Goal: Task Accomplishment & Management: Manage account settings

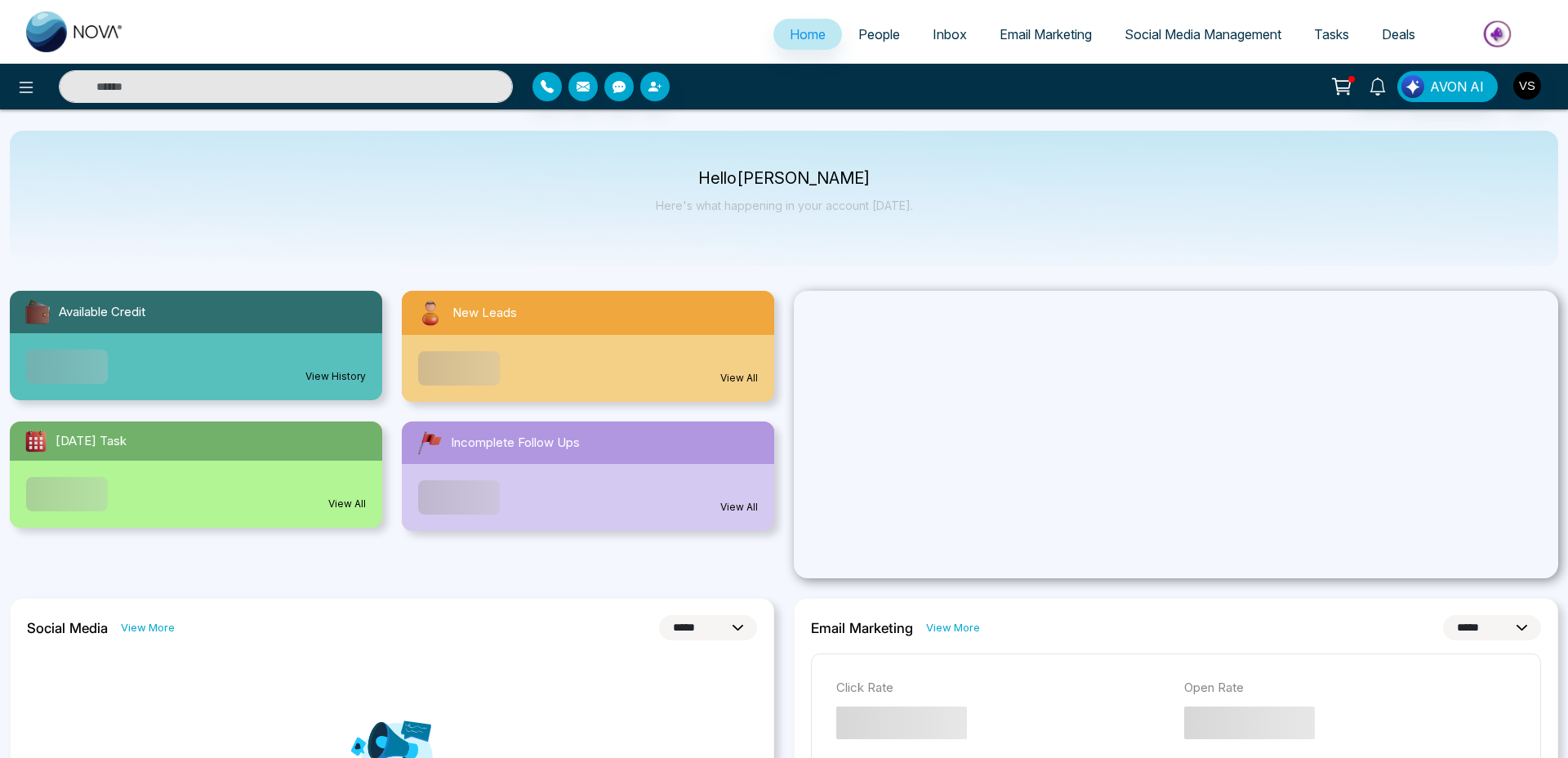
select select "*"
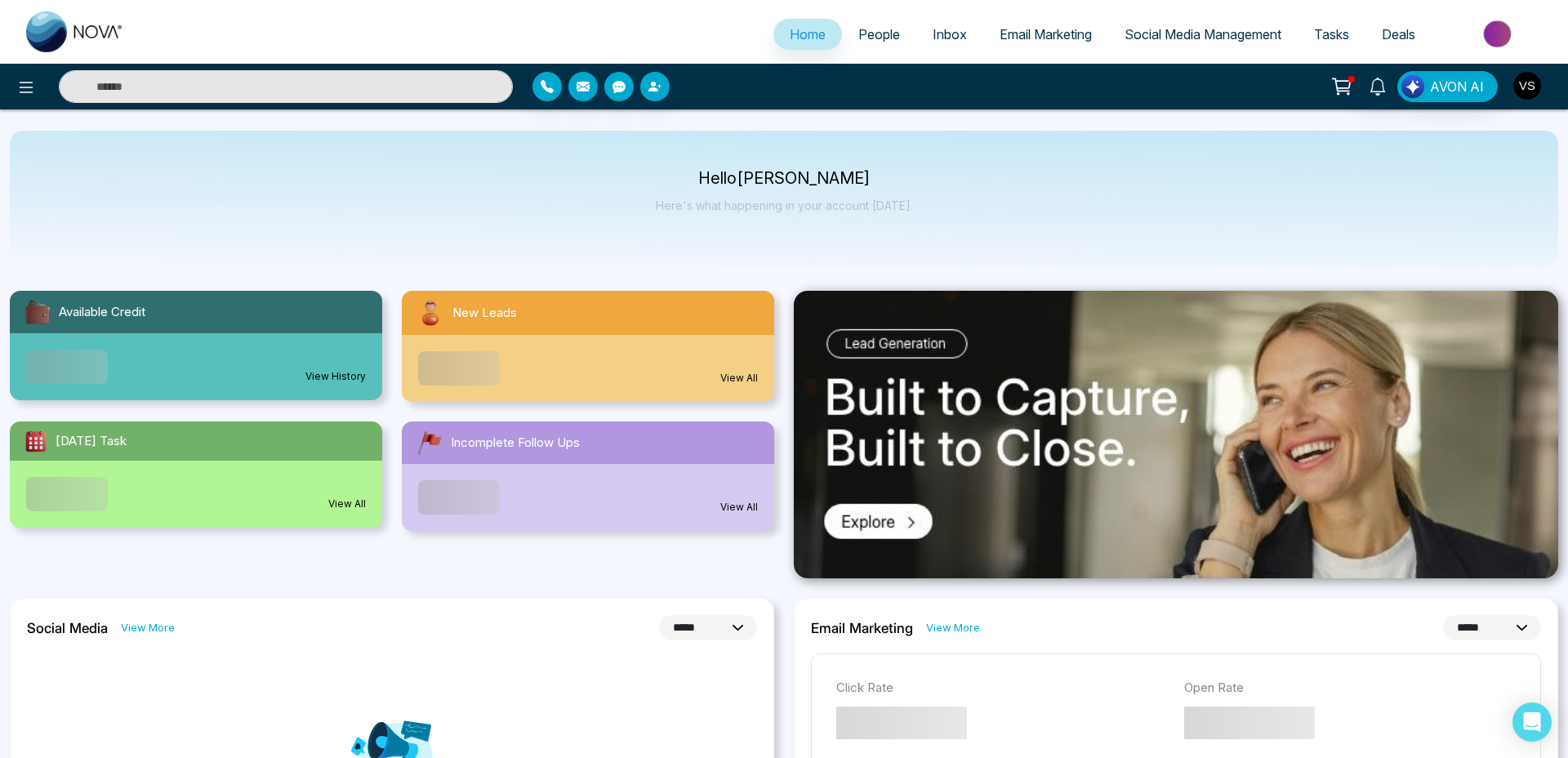
click at [1520, 82] on img "button" at bounding box center [1527, 86] width 28 height 28
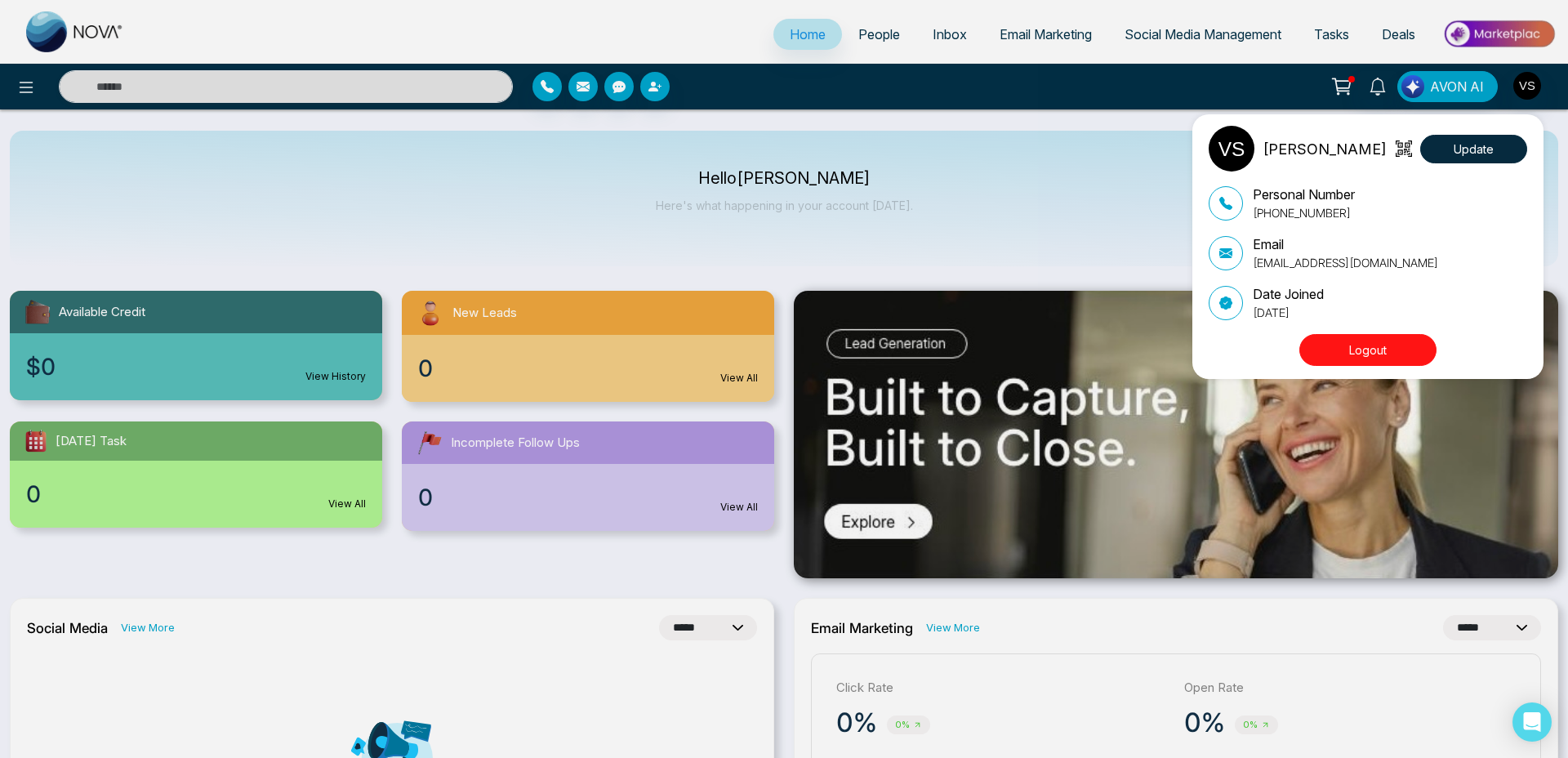
click at [1464, 129] on div "[PERSON_NAME] Update" at bounding box center [1367, 149] width 319 height 46
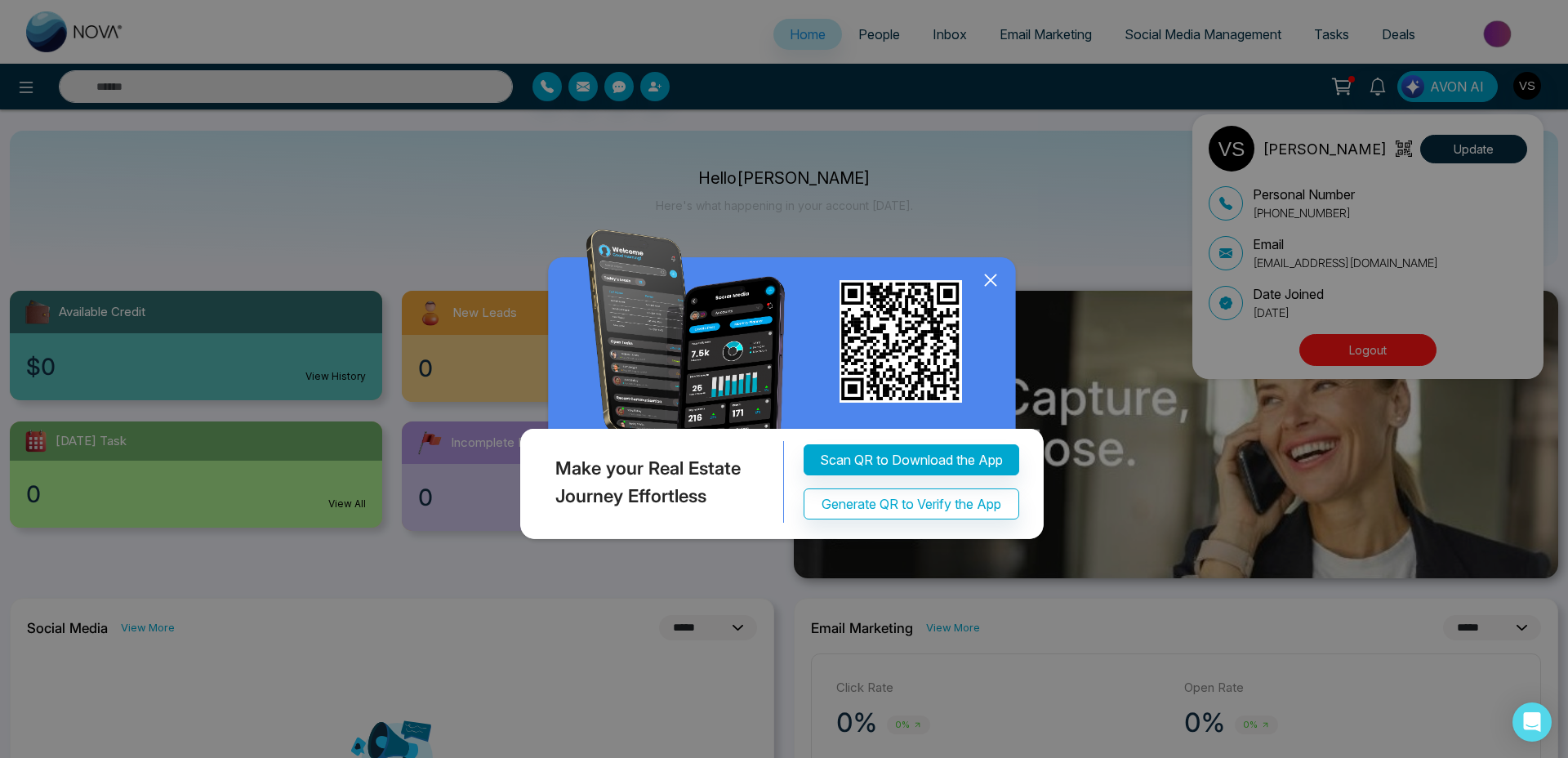
click at [1466, 132] on div "Make your Real Estate Journey Effortless Scan QR to Download the App Generate Q…" at bounding box center [784, 379] width 1568 height 758
click at [990, 275] on icon at bounding box center [991, 281] width 25 height 25
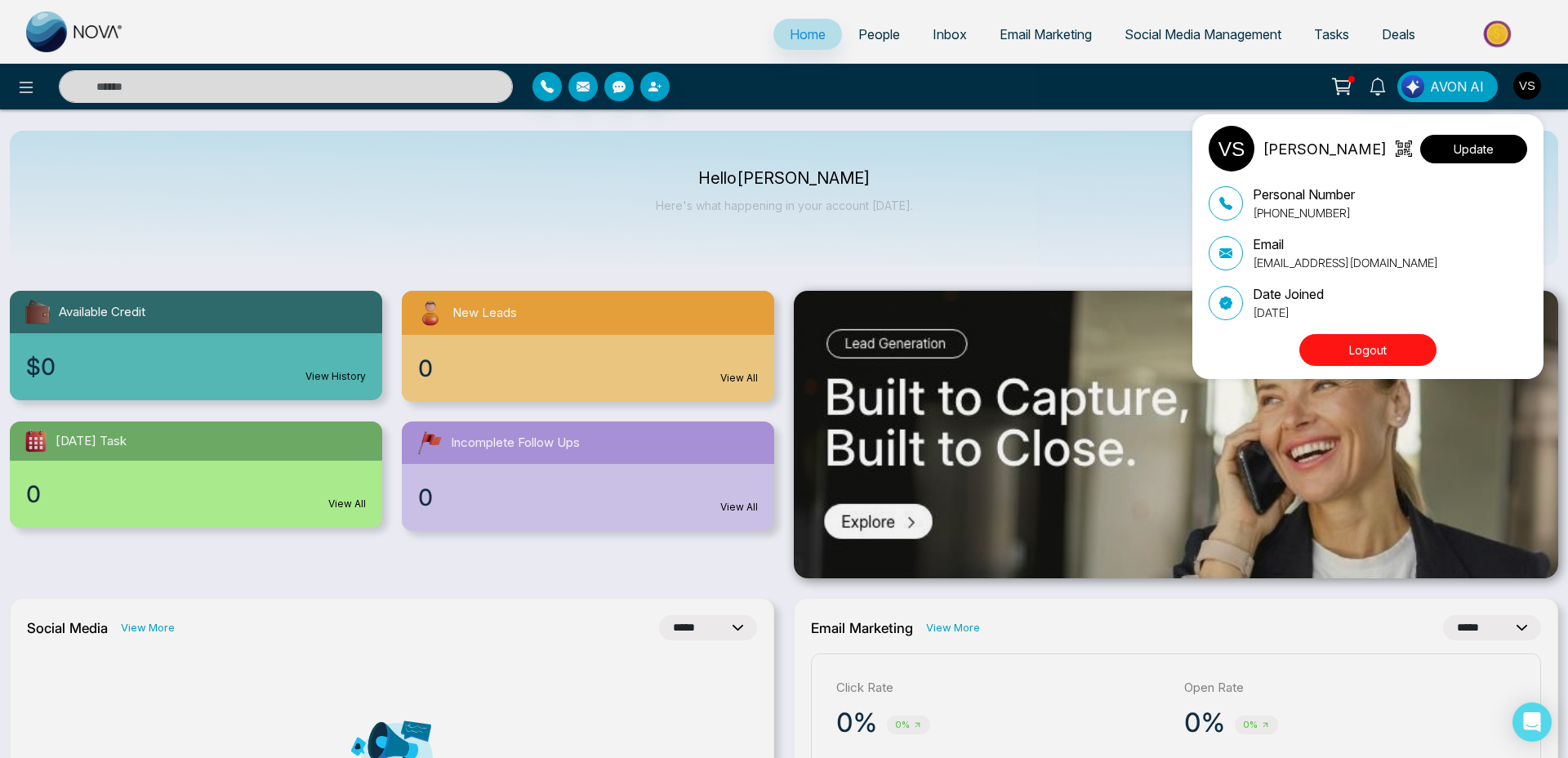
click at [1473, 147] on button "Update" at bounding box center [1473, 149] width 107 height 29
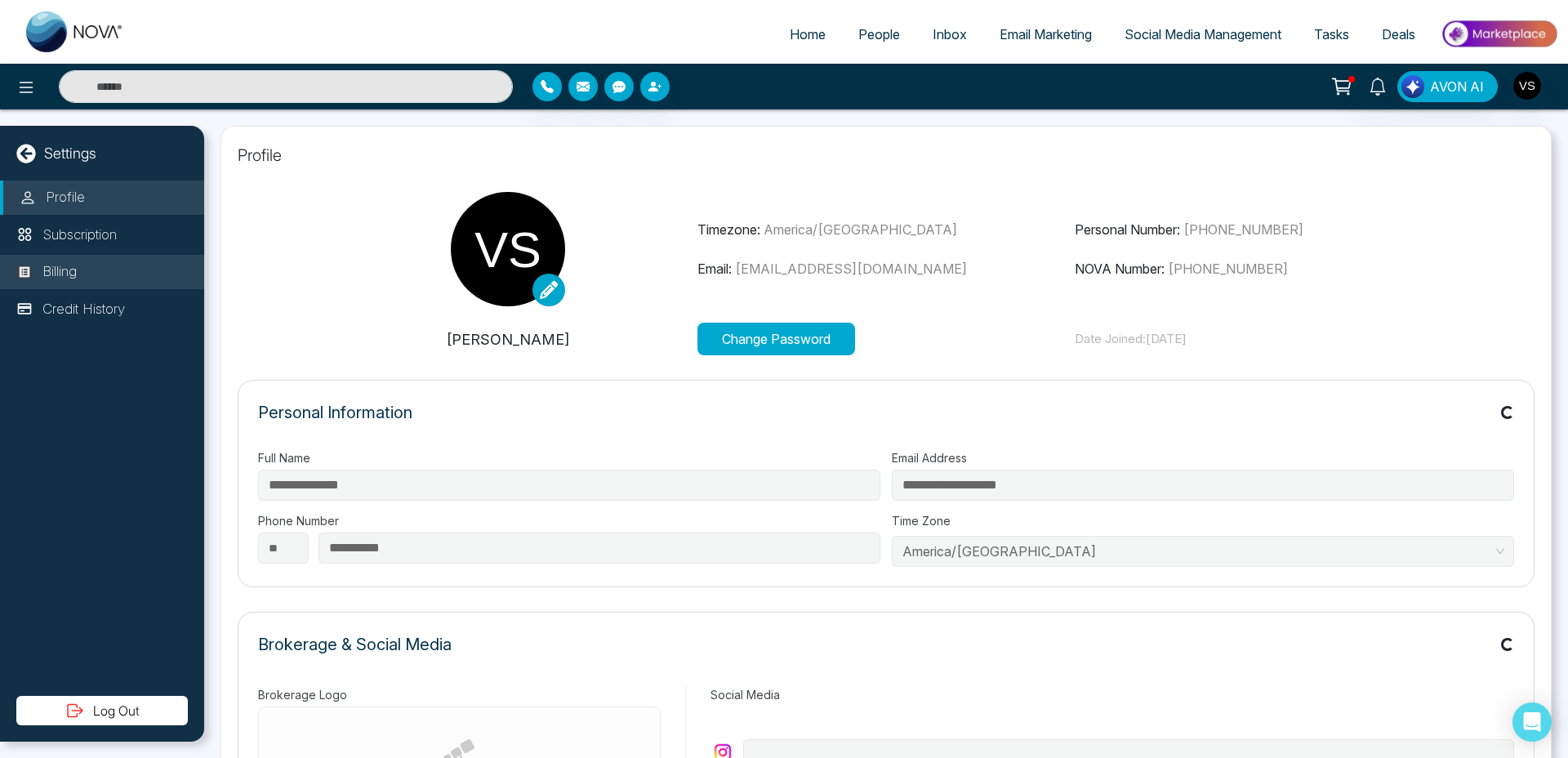
click at [99, 255] on li "Billing" at bounding box center [102, 272] width 205 height 35
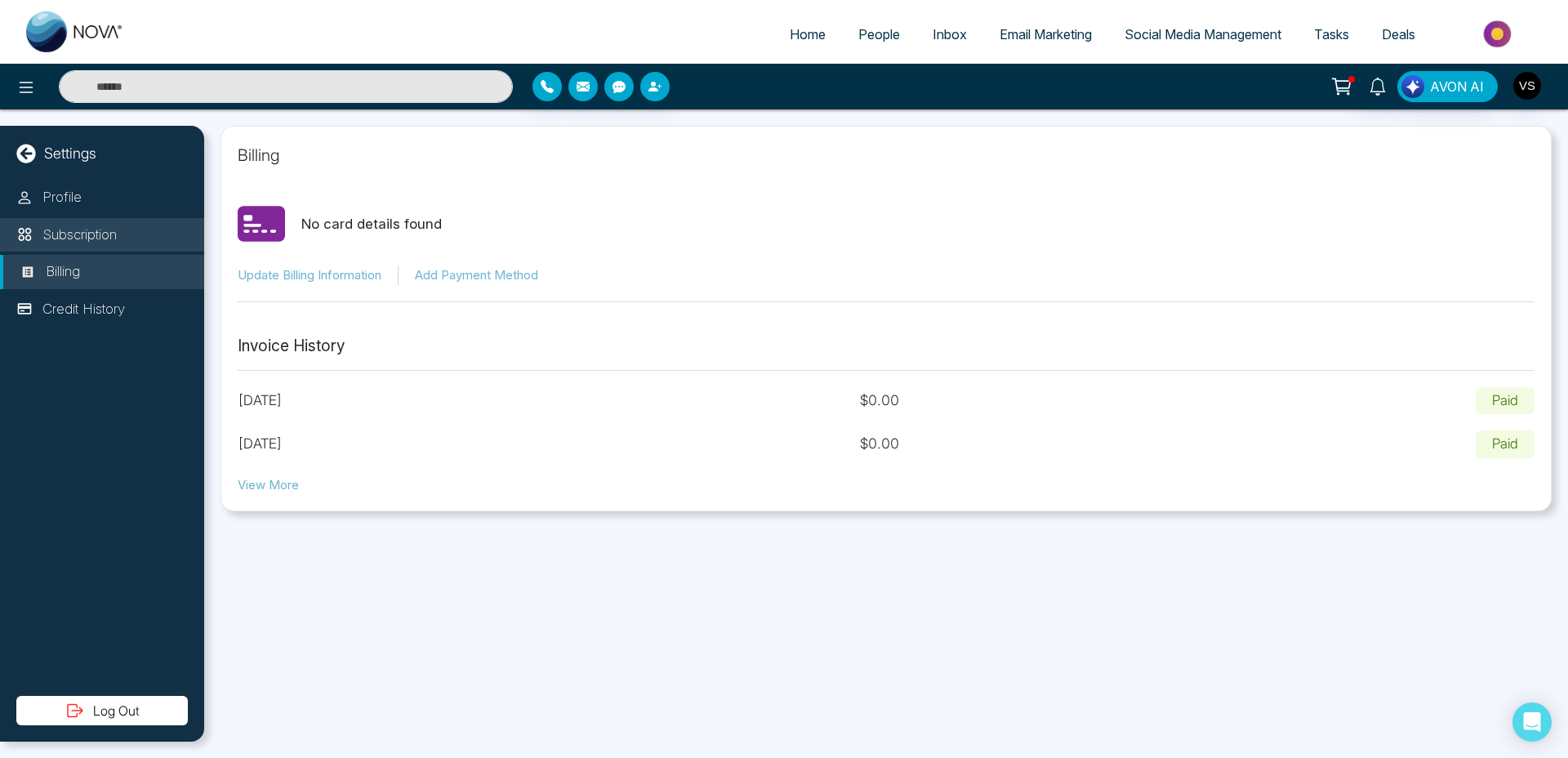
click at [103, 232] on p "Subscription" at bounding box center [79, 235] width 74 height 21
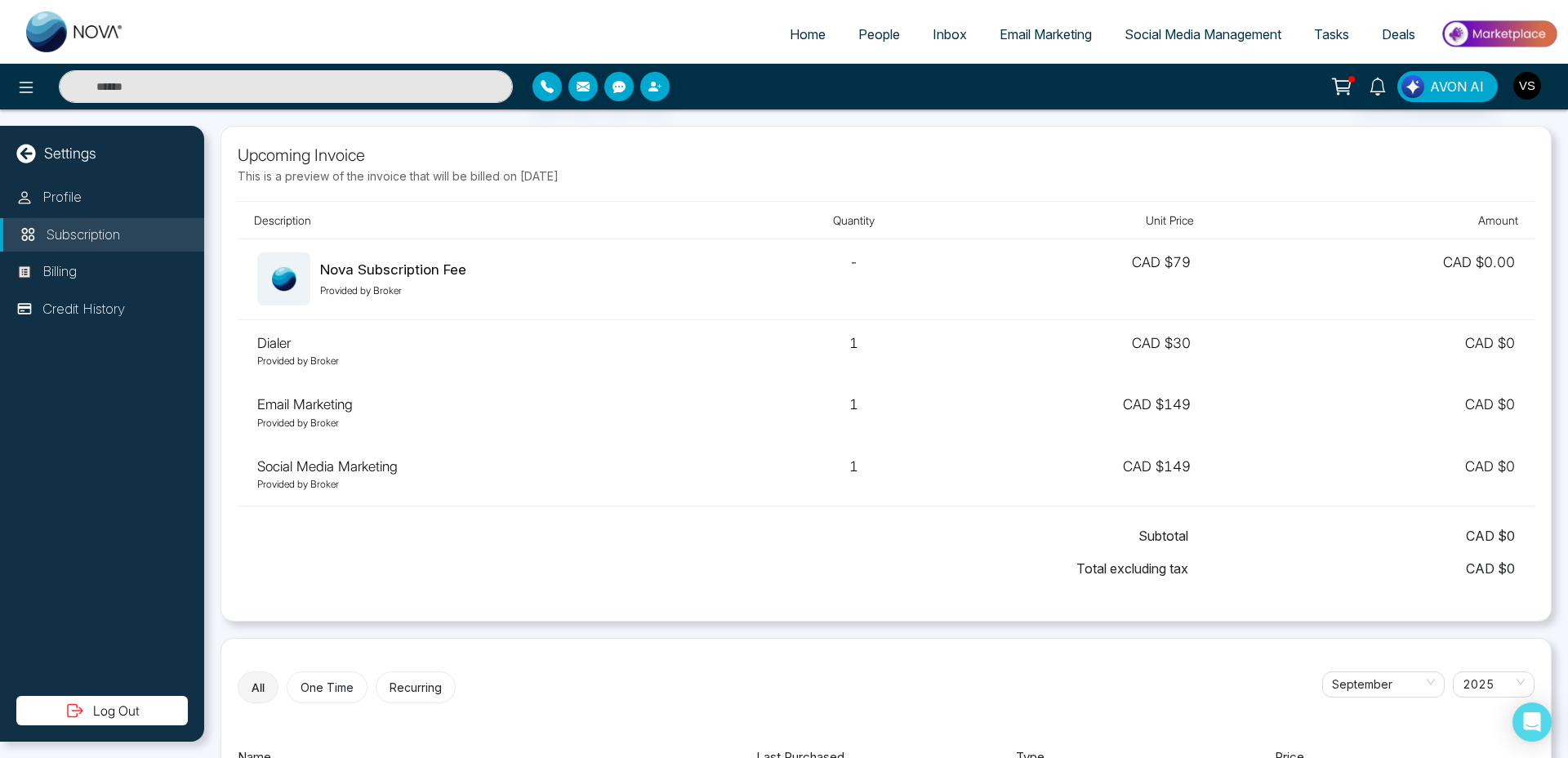
click at [1532, 91] on img "button" at bounding box center [1527, 86] width 28 height 28
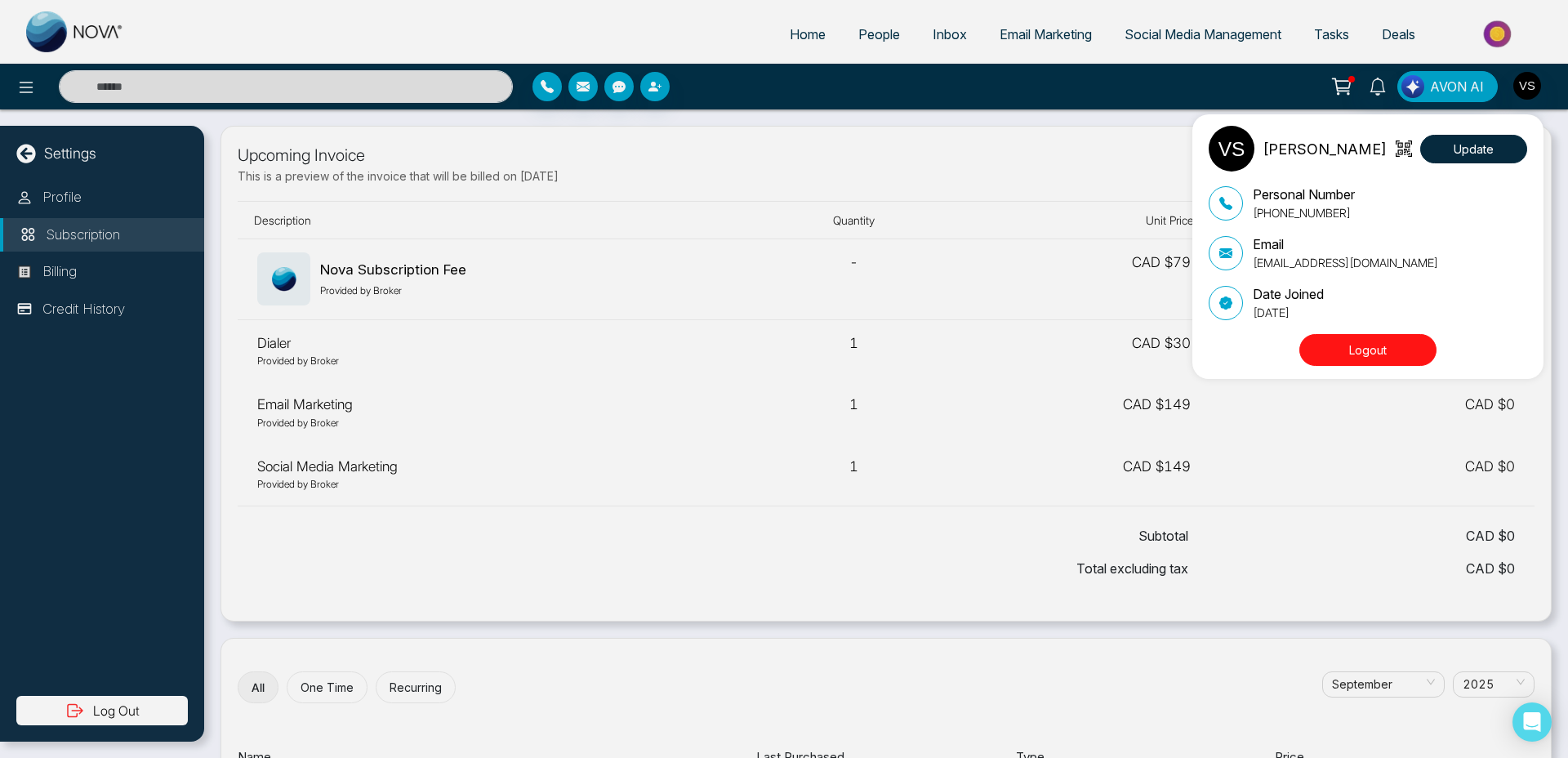
click at [1347, 347] on button "Logout" at bounding box center [1367, 350] width 137 height 32
